Goal: Task Accomplishment & Management: Complete application form

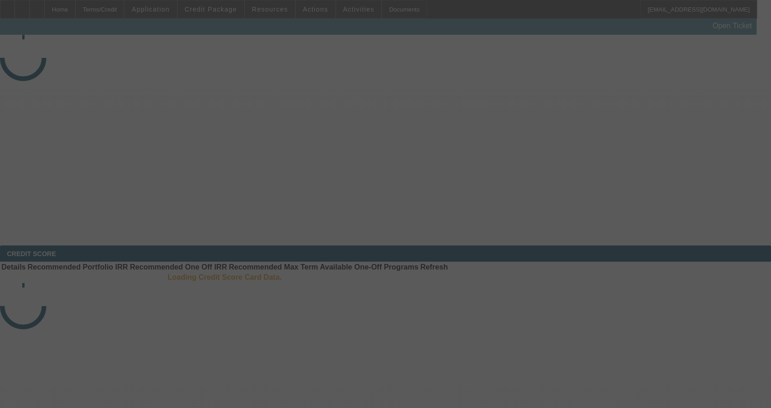
select select "4"
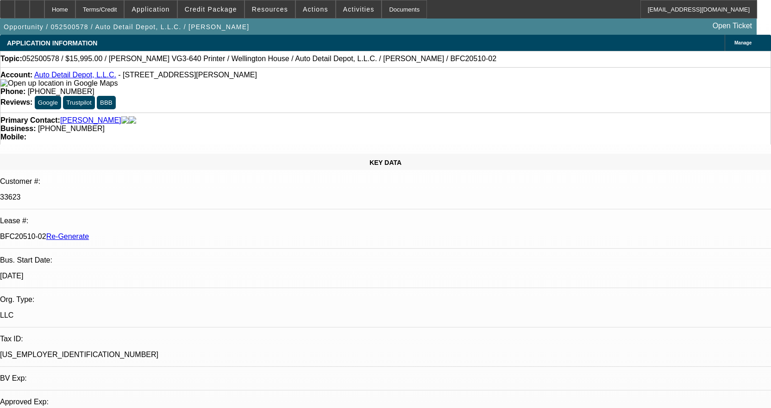
select select "0"
select select "0.1"
select select "4"
click at [392, 8] on div "Documents" at bounding box center [404, 9] width 45 height 19
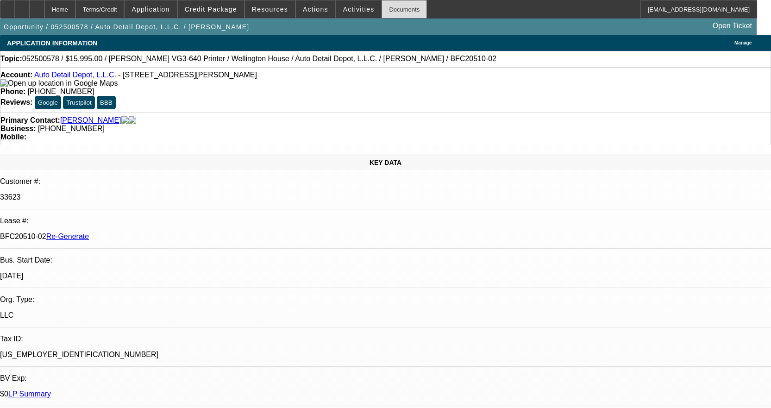
click at [382, 12] on div "Documents" at bounding box center [404, 9] width 45 height 19
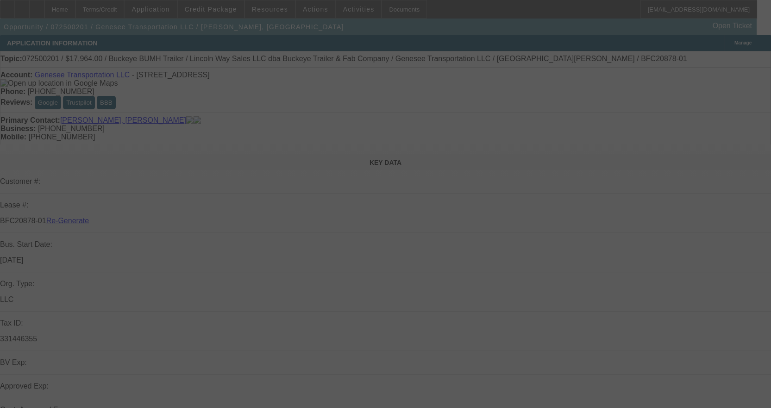
select select "3"
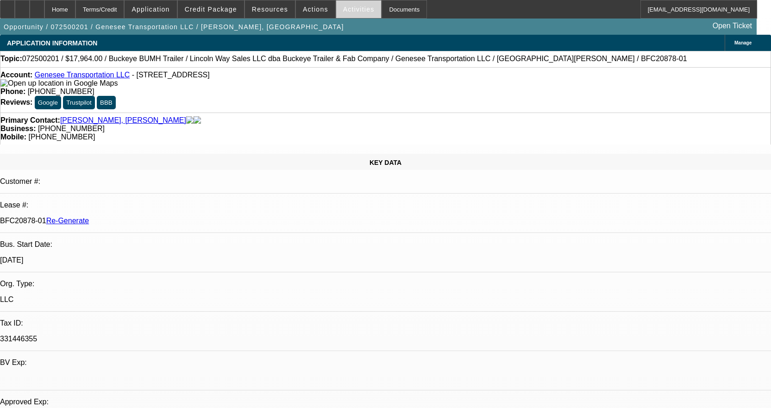
select select "0"
select select "2"
select select "0"
select select "1"
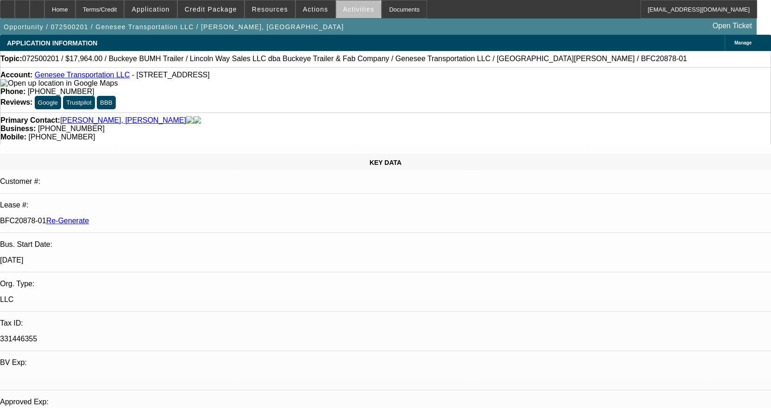
click at [348, 12] on span "Activities" at bounding box center [358, 9] width 31 height 7
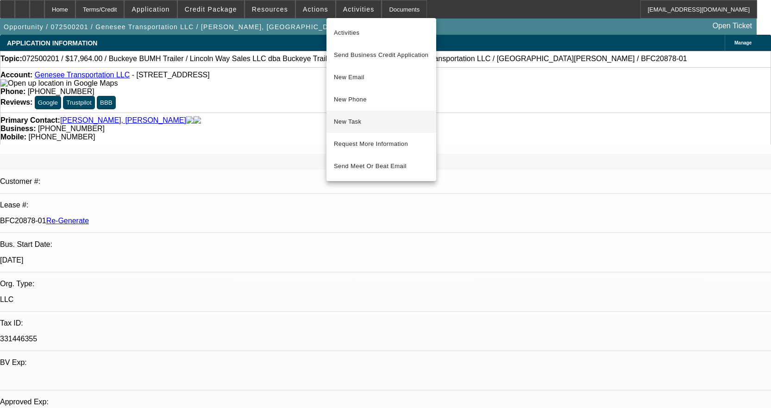
click at [364, 122] on span "New Task" at bounding box center [381, 121] width 95 height 11
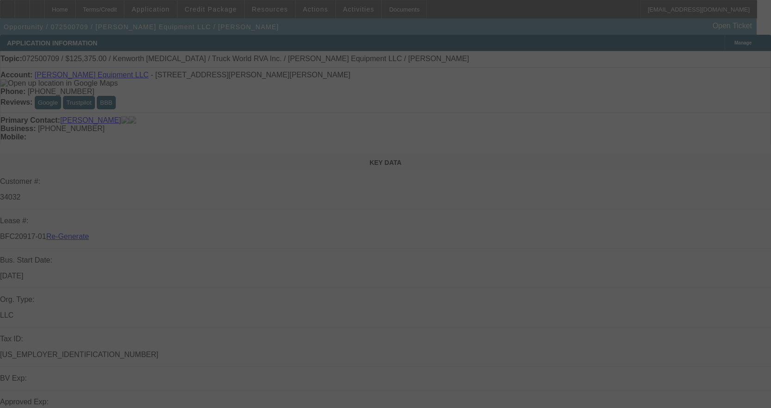
select select "3"
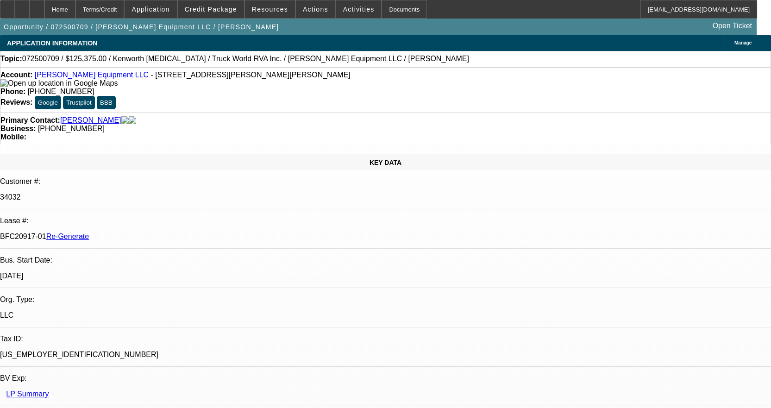
select select "0.15"
select select "2"
select select "0"
select select "6"
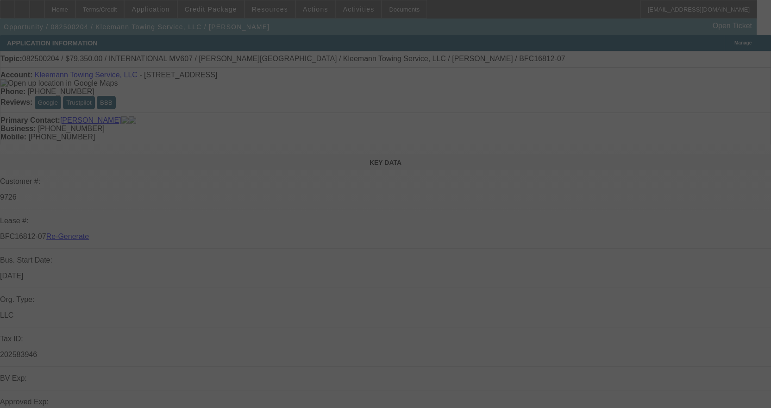
select select "3"
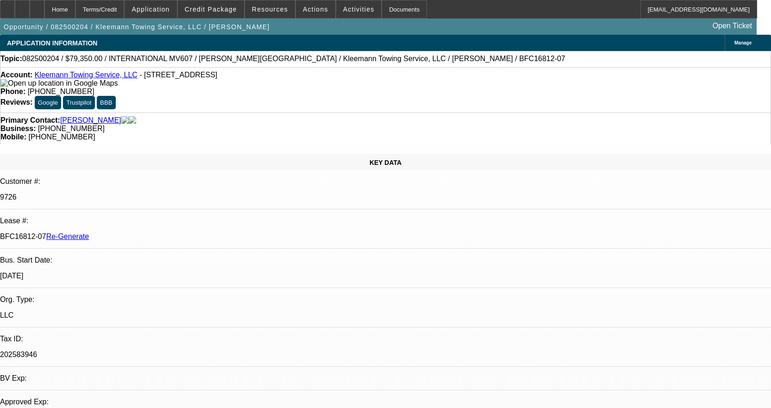
select select "0"
select select "6"
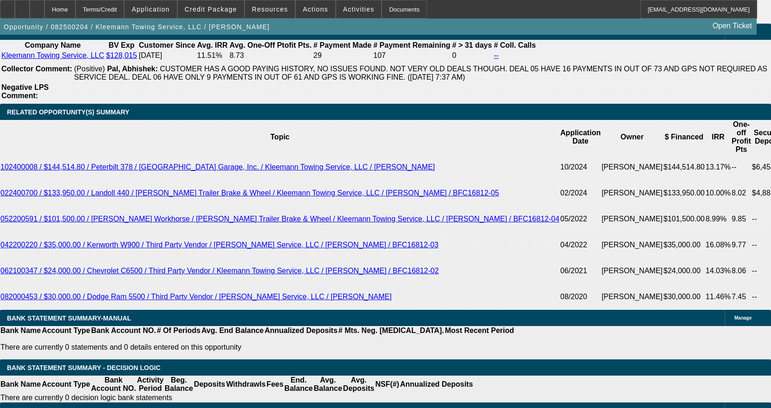
scroll to position [1621, 0]
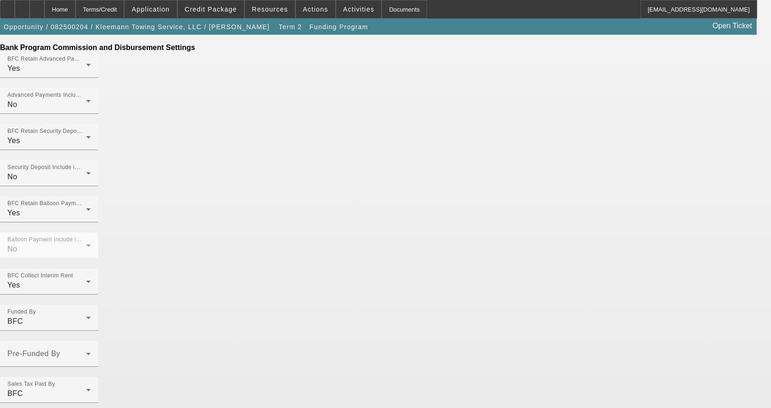
scroll to position [529, 0]
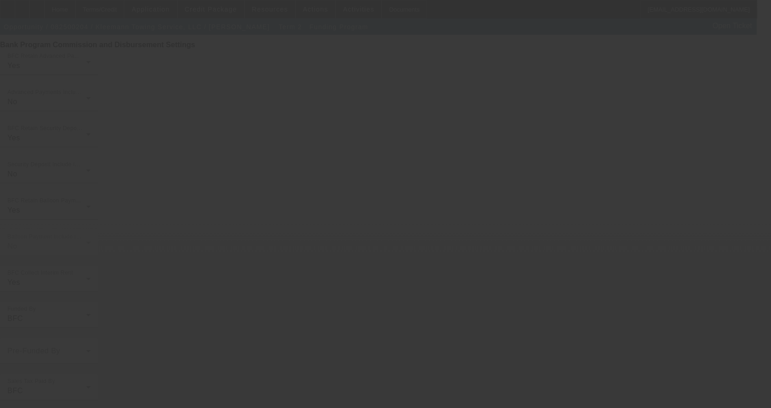
scroll to position [0, 0]
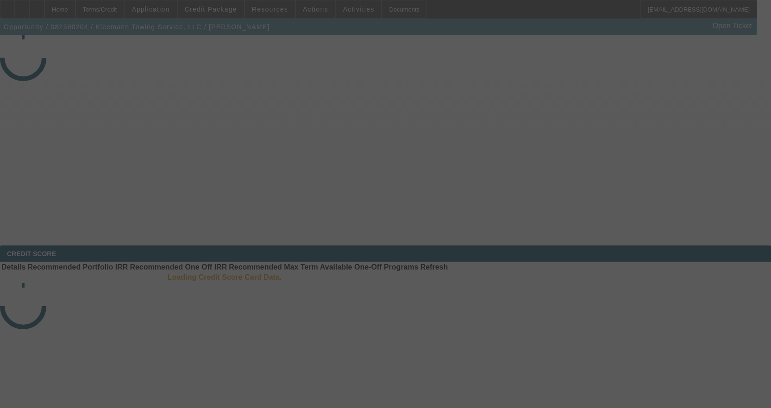
select select "3"
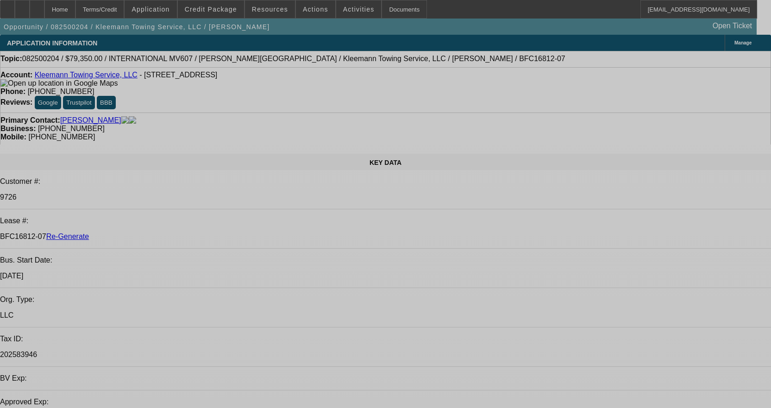
select select "0"
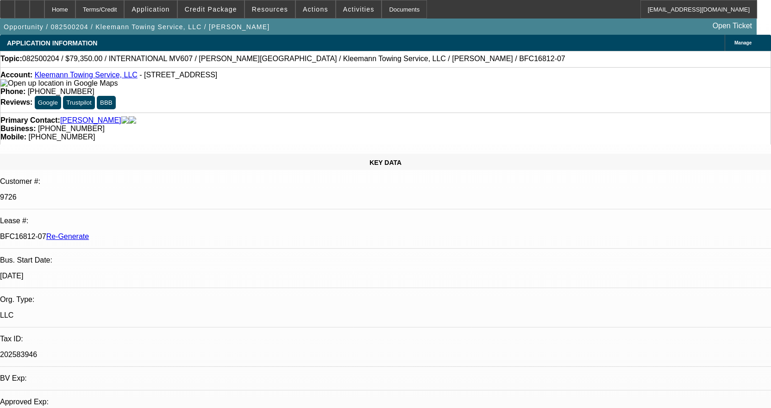
select select "0"
select select "6"
click at [223, 2] on span at bounding box center [211, 9] width 66 height 22
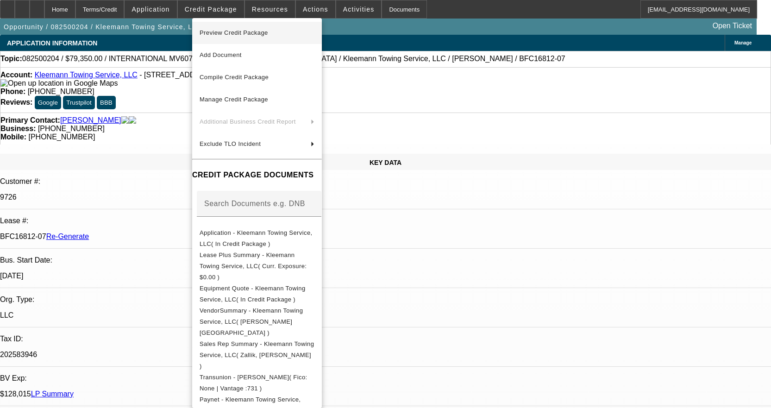
click at [252, 29] on span "Preview Credit Package" at bounding box center [257, 32] width 115 height 11
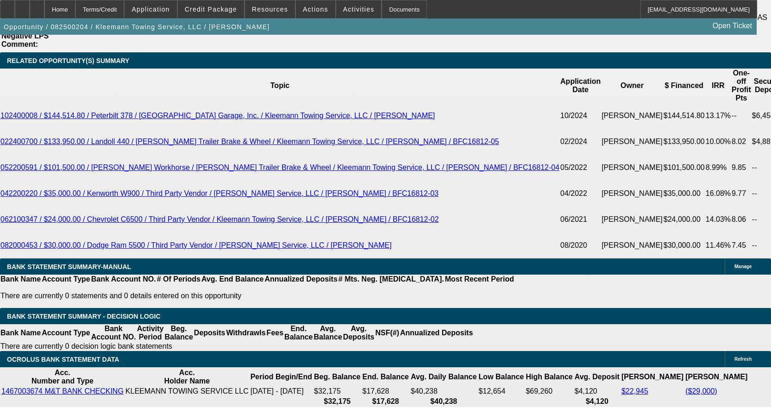
scroll to position [1667, 0]
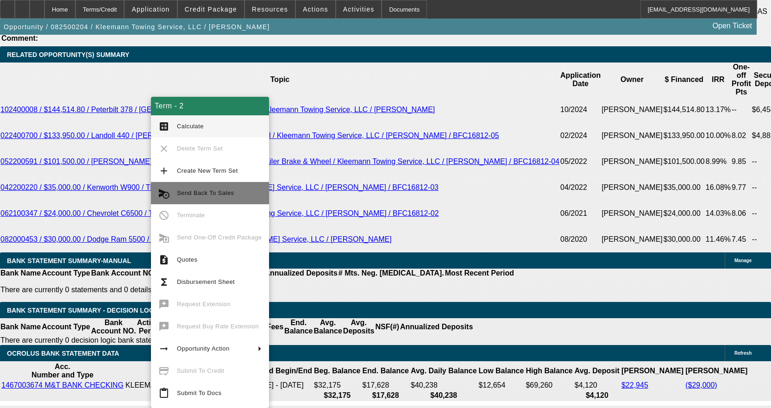
click at [201, 192] on span "Send Back To Sales" at bounding box center [205, 192] width 57 height 7
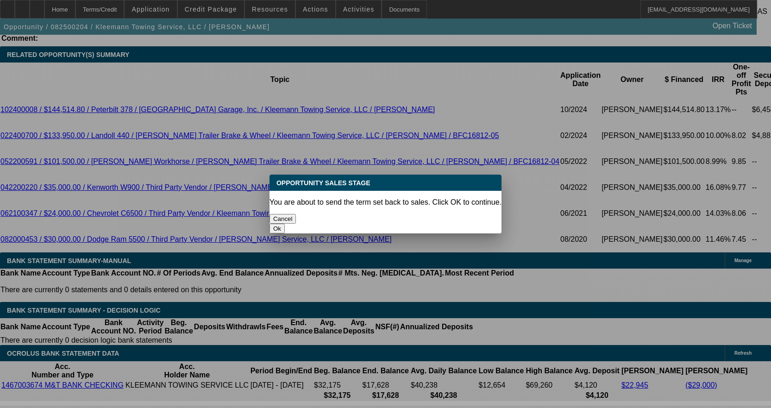
scroll to position [0, 0]
click at [285, 224] on button "Ok" at bounding box center [276, 229] width 15 height 10
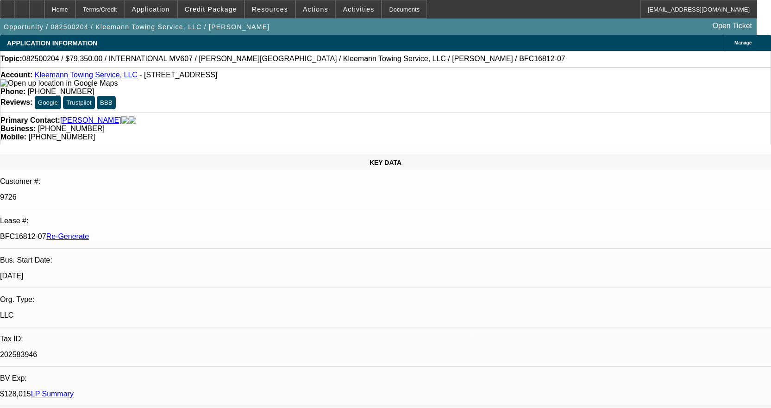
type textarea "There is a lien on the title, missing a copy of the lien release"
